Goal: Find specific page/section: Find specific page/section

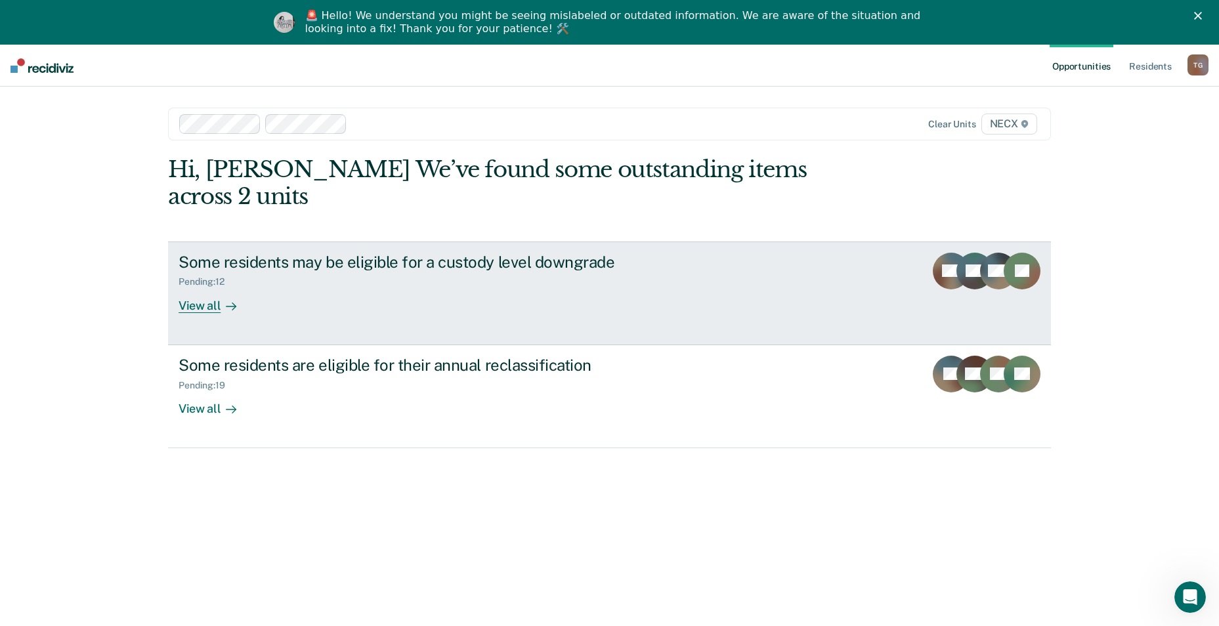
click at [274, 310] on link "Some residents may be eligible for a custody level downgrade Pending : 12 View …" at bounding box center [609, 294] width 883 height 104
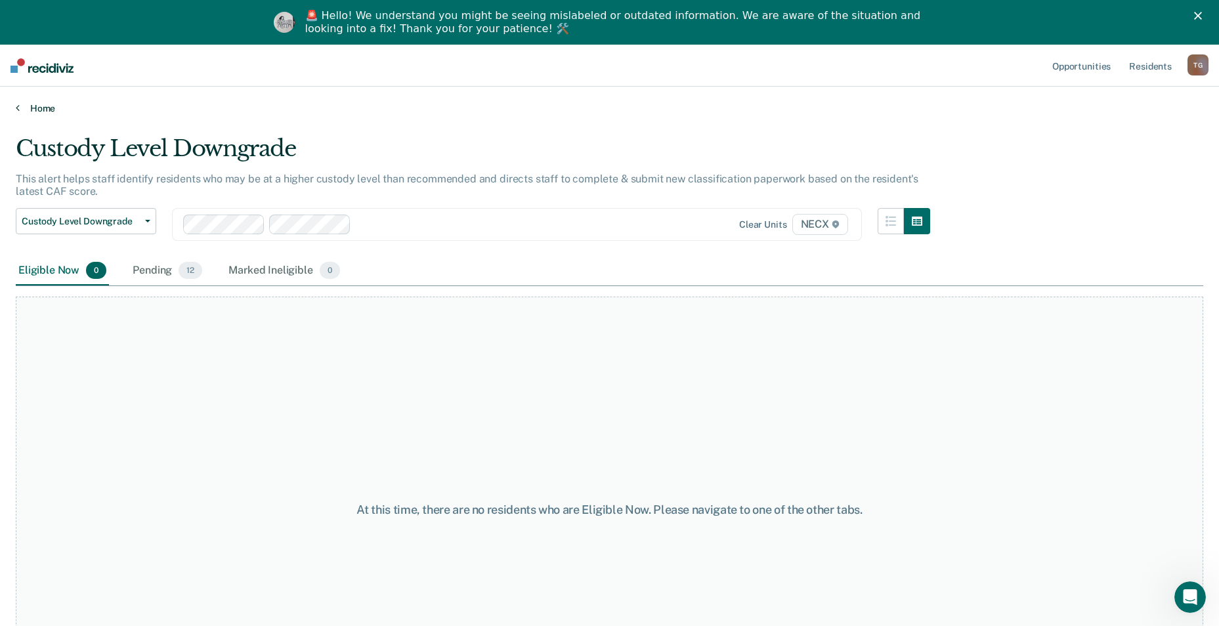
click at [43, 108] on link "Home" at bounding box center [610, 108] width 1188 height 12
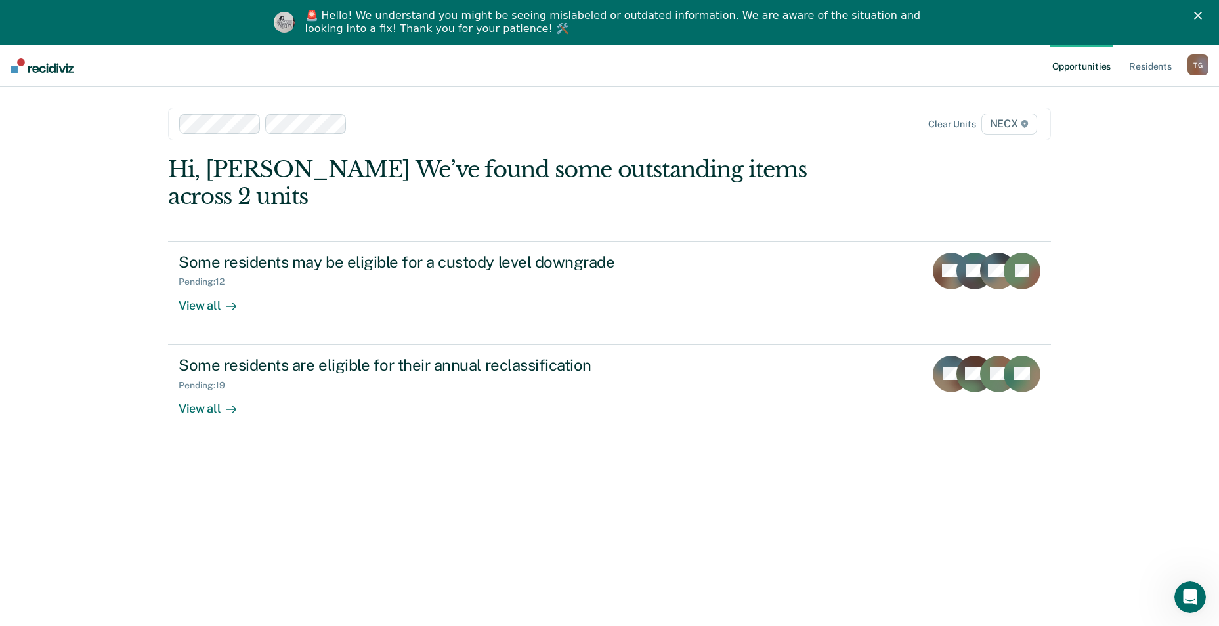
click at [1166, 169] on div "Opportunities Resident s [PERSON_NAME] Profile How it works Log Out Clear units…" at bounding box center [609, 358] width 1219 height 626
click at [1102, 330] on div "Opportunities Resident s [PERSON_NAME] Profile How it works Log Out Clear units…" at bounding box center [609, 358] width 1219 height 626
